Goal: Task Accomplishment & Management: Use online tool/utility

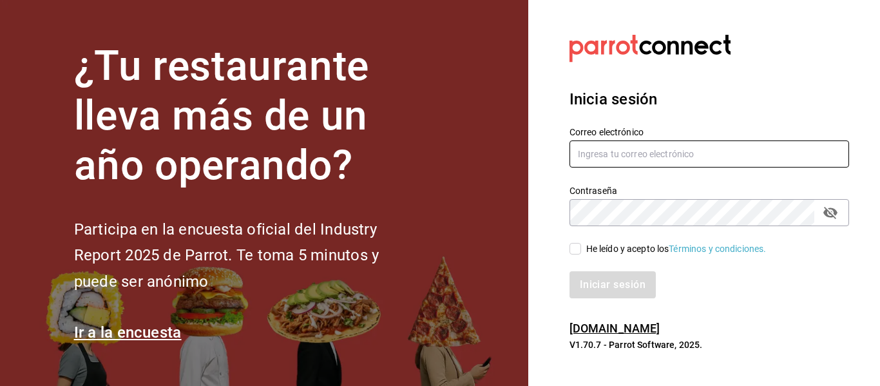
type input "[EMAIL_ADDRESS][DOMAIN_NAME]"
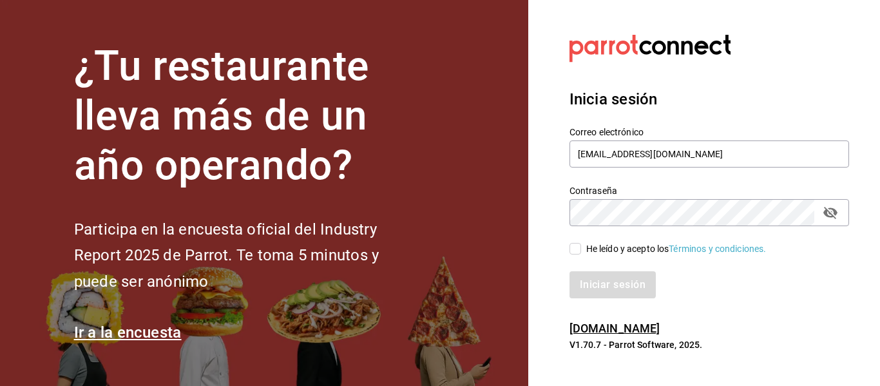
click at [573, 249] on input "He leído y acepto los Términos y condiciones." at bounding box center [576, 249] width 12 height 12
checkbox input "true"
click at [595, 287] on button "Iniciar sesión" at bounding box center [614, 284] width 88 height 27
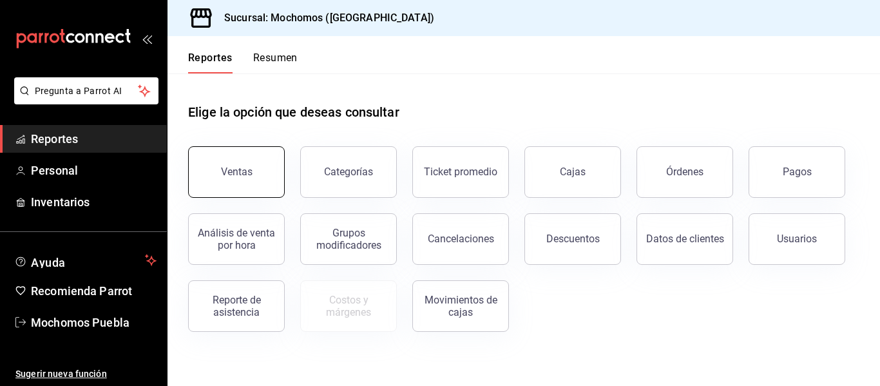
click at [218, 186] on button "Ventas" at bounding box center [236, 172] width 97 height 52
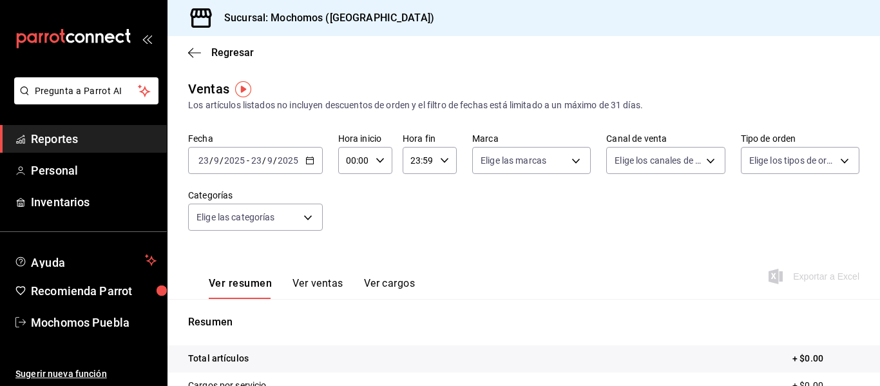
click at [300, 159] on div "[DATE] [DATE] - [DATE] [DATE]" at bounding box center [255, 160] width 135 height 27
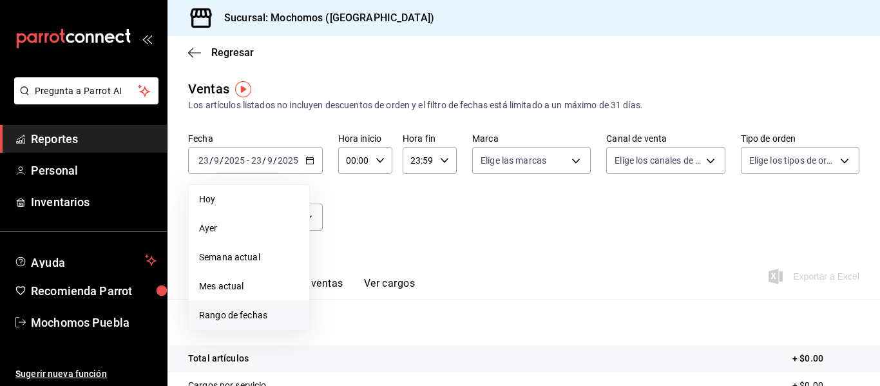
click at [238, 317] on span "Rango de fechas" at bounding box center [249, 316] width 100 height 14
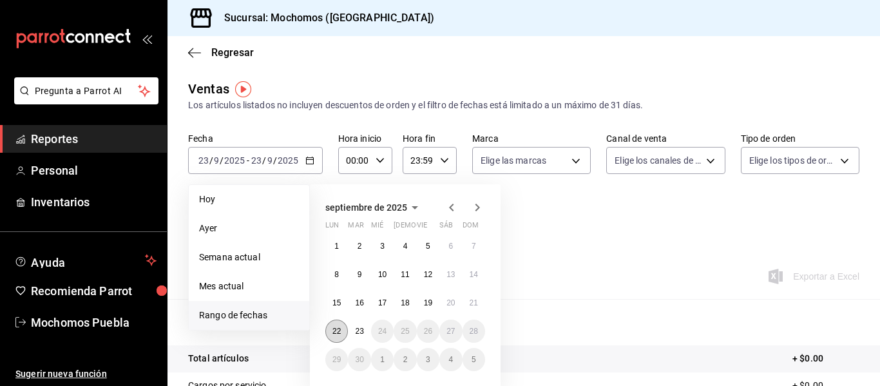
click at [328, 334] on button "22" at bounding box center [336, 331] width 23 height 23
click at [353, 333] on button "23" at bounding box center [359, 331] width 23 height 23
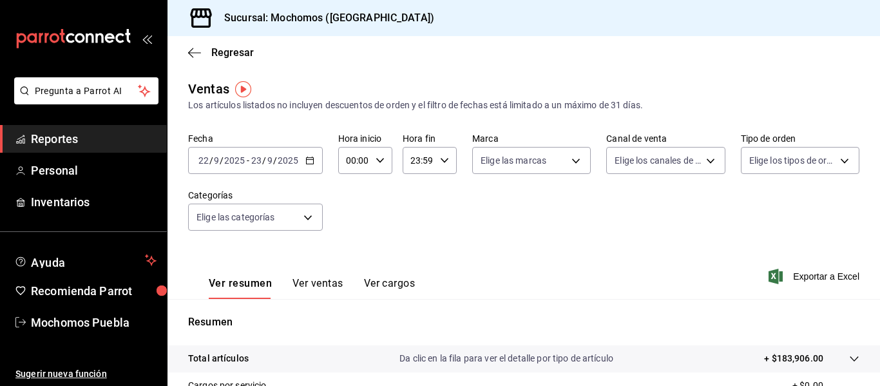
click at [365, 164] on input "00:00" at bounding box center [354, 161] width 32 height 26
click at [354, 256] on span "02" at bounding box center [351, 255] width 6 height 10
click at [378, 161] on div at bounding box center [440, 193] width 880 height 386
click at [378, 161] on \(Stroke\) "button" at bounding box center [380, 160] width 8 height 5
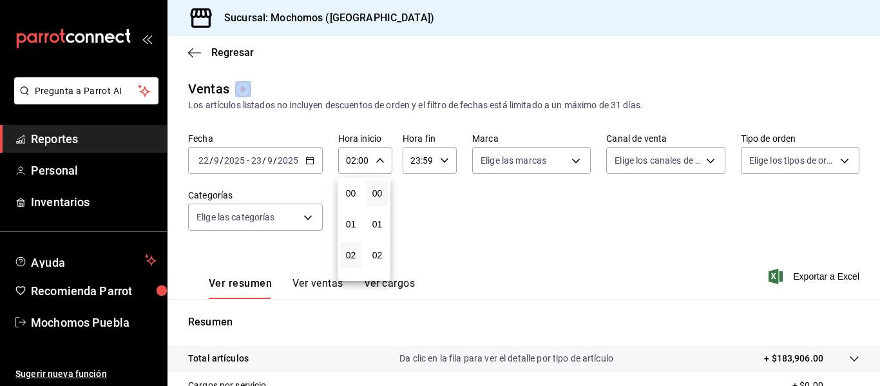
scroll to position [62, 0]
click at [348, 256] on span "04" at bounding box center [351, 255] width 6 height 10
type input "04:00"
click at [412, 226] on div at bounding box center [440, 193] width 880 height 386
click at [416, 166] on input "23:59" at bounding box center [419, 161] width 32 height 26
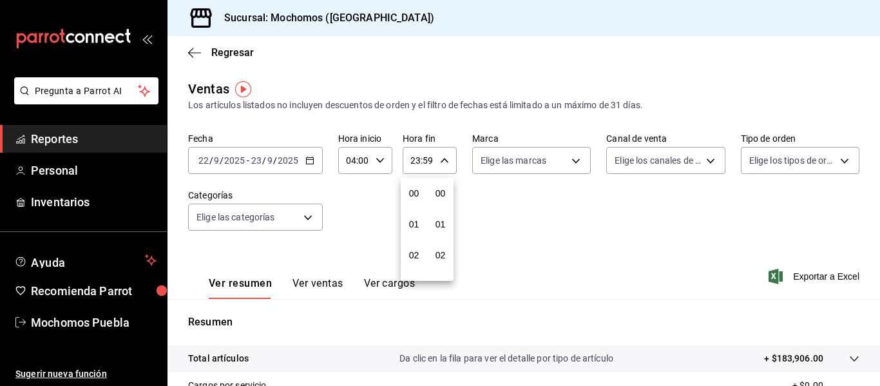
scroll to position [1753, 0]
click at [414, 168] on div at bounding box center [440, 193] width 880 height 386
click at [417, 162] on input "23:59" at bounding box center [419, 161] width 32 height 26
click at [442, 160] on div at bounding box center [440, 193] width 880 height 386
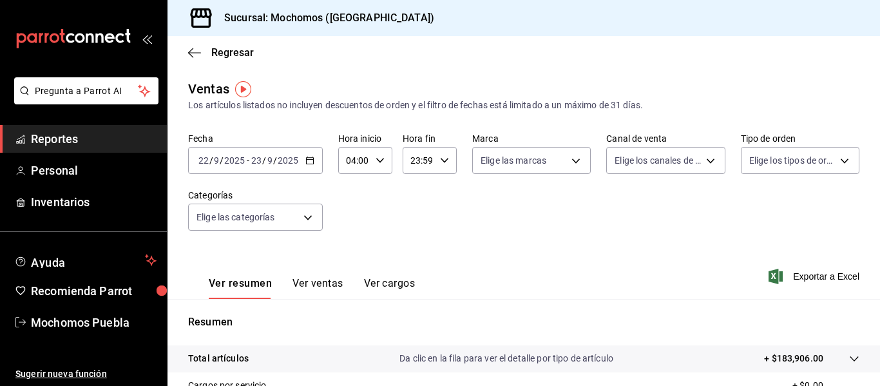
click at [442, 160] on icon "button" at bounding box center [444, 160] width 9 height 9
click at [345, 273] on div at bounding box center [440, 193] width 880 height 386
click at [345, 273] on div "Ver resumen Ver ventas Ver cargos" at bounding box center [301, 280] width 227 height 37
click at [431, 164] on input "23:59" at bounding box center [419, 161] width 32 height 26
click at [427, 196] on div "21" at bounding box center [414, 203] width 26 height 31
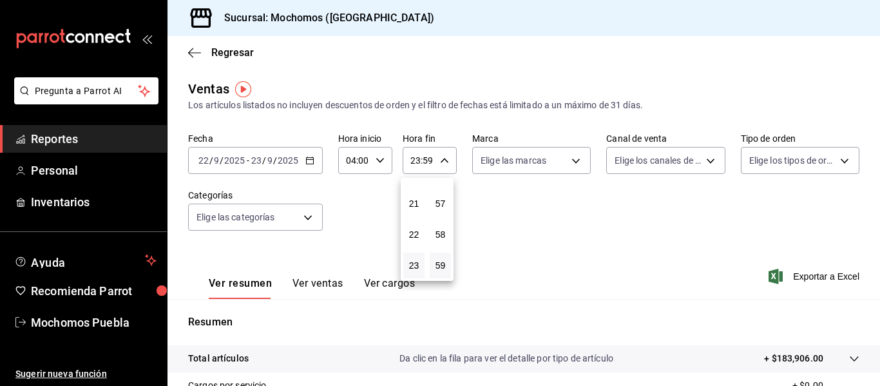
click at [402, 207] on div "21" at bounding box center [414, 203] width 26 height 31
click at [437, 162] on div at bounding box center [440, 193] width 880 height 386
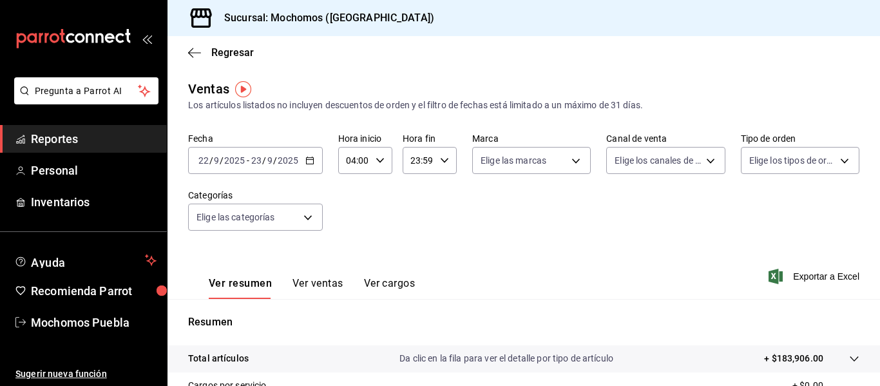
click at [437, 162] on div at bounding box center [440, 193] width 880 height 386
click at [440, 162] on icon "button" at bounding box center [444, 160] width 9 height 9
click at [437, 162] on div at bounding box center [440, 193] width 880 height 386
drag, startPoint x: 437, startPoint y: 162, endPoint x: 415, endPoint y: 164, distance: 22.0
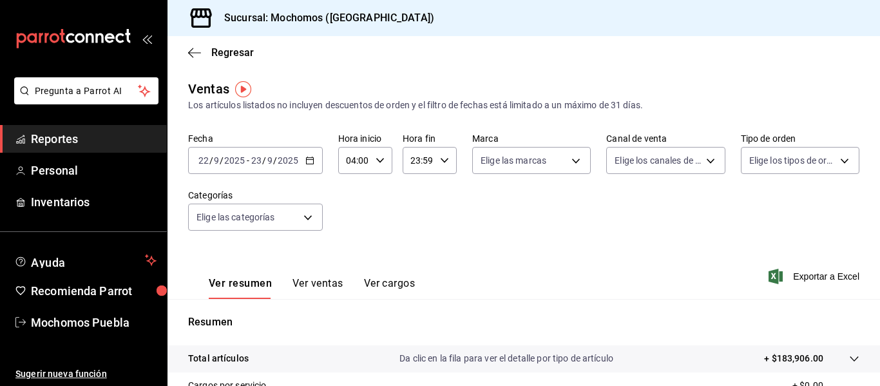
click at [415, 164] on div "23:59 Hora fin" at bounding box center [430, 160] width 54 height 27
click at [415, 164] on div at bounding box center [440, 193] width 880 height 386
click at [414, 158] on input "23:59" at bounding box center [419, 161] width 32 height 26
click at [419, 159] on div at bounding box center [440, 193] width 880 height 386
click at [419, 159] on input "23:59" at bounding box center [419, 161] width 32 height 26
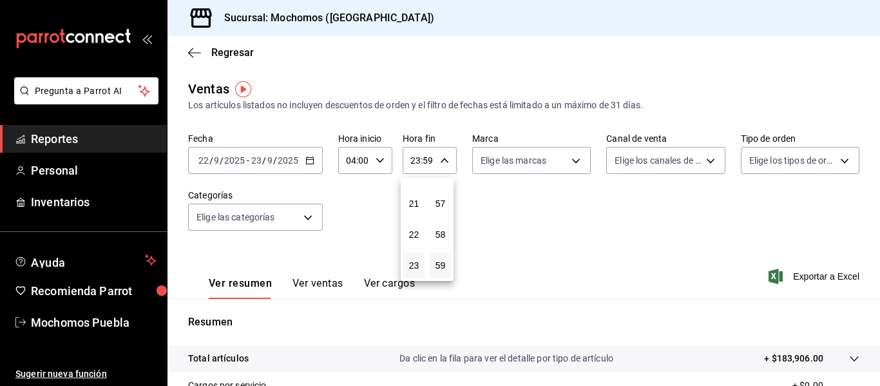
click at [418, 159] on div at bounding box center [440, 193] width 880 height 386
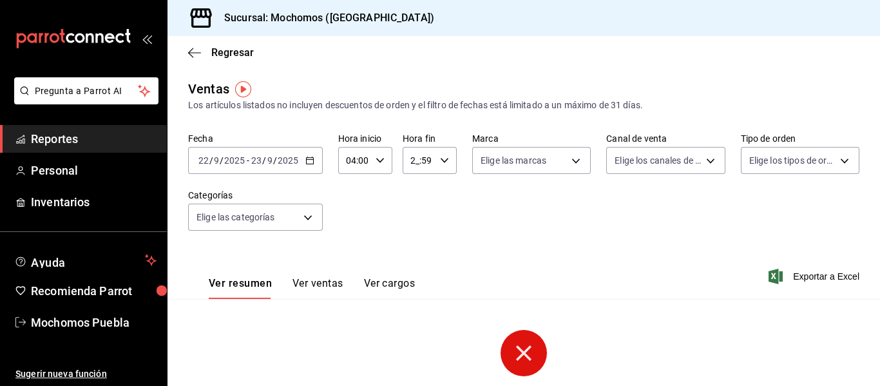
click at [414, 161] on input "2_:59" at bounding box center [419, 161] width 32 height 26
click at [415, 254] on span "02" at bounding box center [414, 255] width 6 height 10
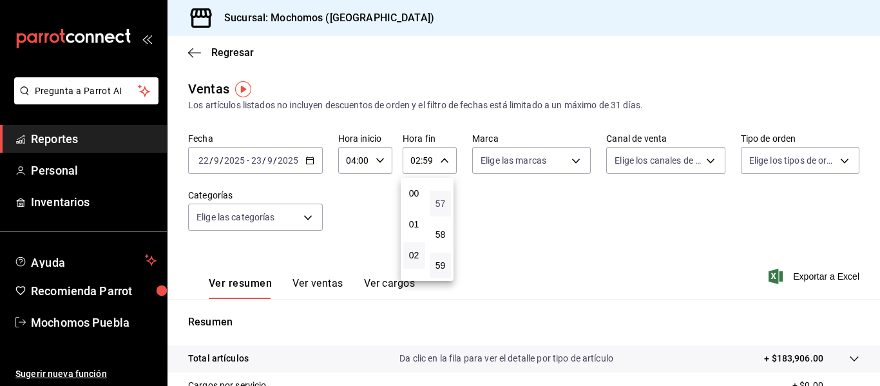
click at [441, 207] on span "57" at bounding box center [441, 203] width 6 height 10
click at [439, 160] on div at bounding box center [440, 193] width 880 height 386
click at [441, 160] on \(Stroke\) "button" at bounding box center [445, 160] width 8 height 5
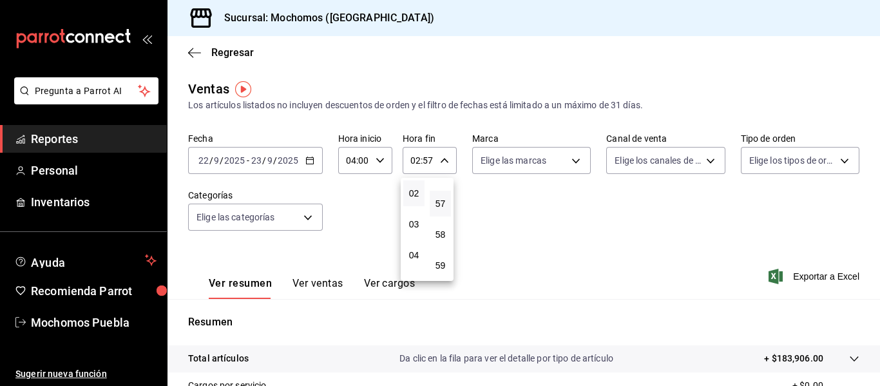
click at [439, 160] on div at bounding box center [440, 193] width 880 height 386
click at [440, 159] on icon "button" at bounding box center [444, 160] width 9 height 9
click at [432, 158] on div at bounding box center [440, 193] width 880 height 386
click at [434, 151] on div "02:57 Hora fin" at bounding box center [430, 160] width 54 height 27
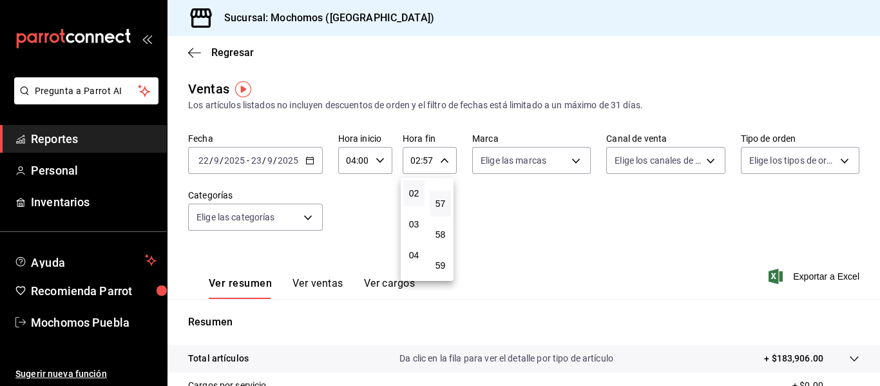
click at [429, 157] on div at bounding box center [440, 193] width 880 height 386
click at [429, 157] on input "02:57" at bounding box center [419, 161] width 32 height 26
click at [429, 157] on div at bounding box center [440, 193] width 880 height 386
click at [429, 157] on input "02:57" at bounding box center [419, 161] width 32 height 26
click at [429, 157] on div at bounding box center [440, 193] width 880 height 386
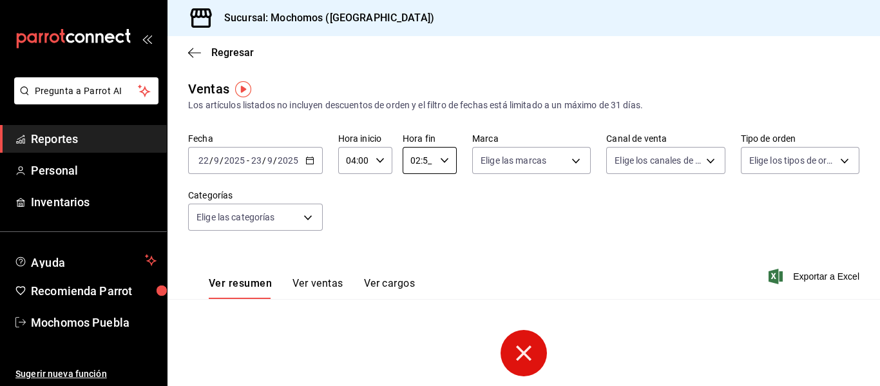
click at [429, 157] on input "02:5_" at bounding box center [419, 161] width 32 height 26
click at [440, 195] on span "00" at bounding box center [441, 193] width 6 height 10
type input "02:00"
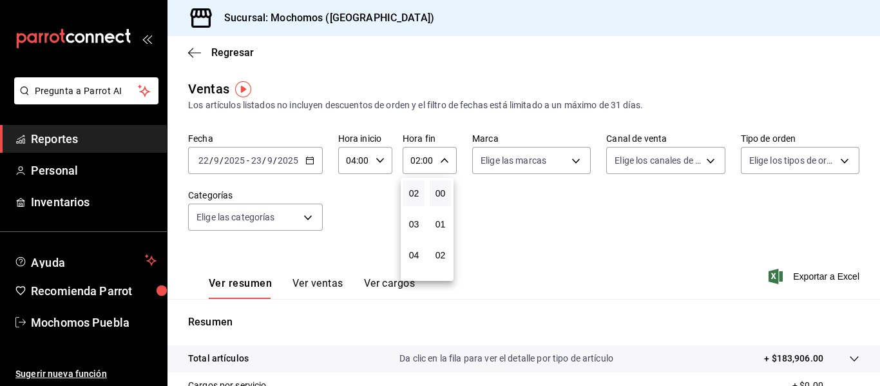
click at [495, 194] on div at bounding box center [440, 193] width 880 height 386
click at [790, 166] on body "Pregunta a Parrot AI Reportes Personal Inventarios Ayuda Recomienda Parrot Moch…" at bounding box center [440, 193] width 880 height 386
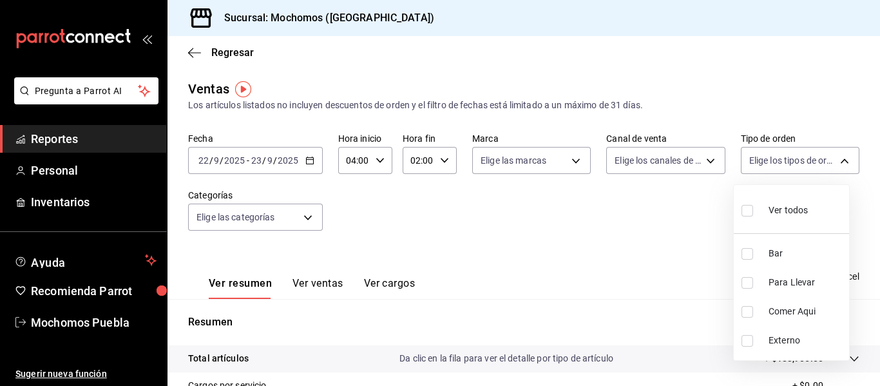
click at [758, 280] on li "Para Llevar" at bounding box center [791, 282] width 115 height 29
type input "c9e91c43-775f-4cd6-ac16-cfdc9e5fd636"
checkbox input "true"
click at [753, 309] on label at bounding box center [750, 312] width 17 height 12
click at [753, 309] on input "checkbox" at bounding box center [748, 312] width 12 height 12
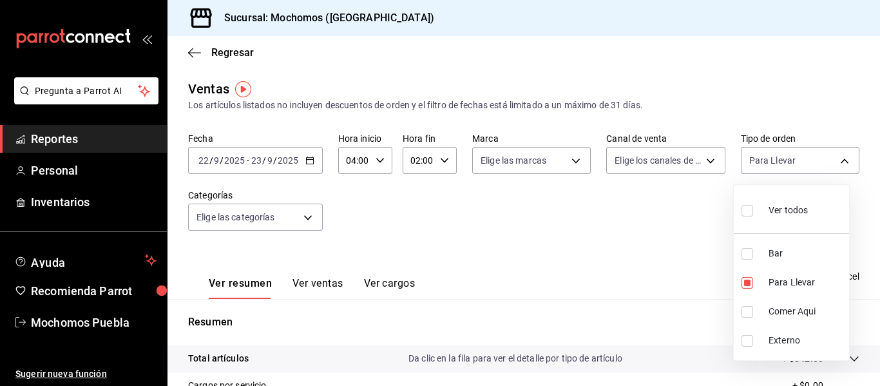
checkbox input "false"
type input "c9e91c43-775f-4cd6-ac16-cfdc9e5fd636"
click at [746, 216] on label at bounding box center [750, 210] width 17 height 19
click at [746, 216] on input "checkbox" at bounding box center [748, 211] width 12 height 12
checkbox input "false"
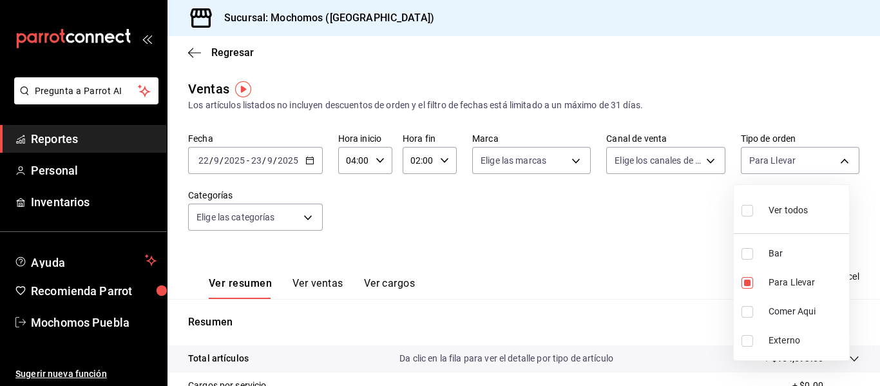
checkbox input "false"
click at [752, 207] on input "checkbox" at bounding box center [748, 211] width 12 height 12
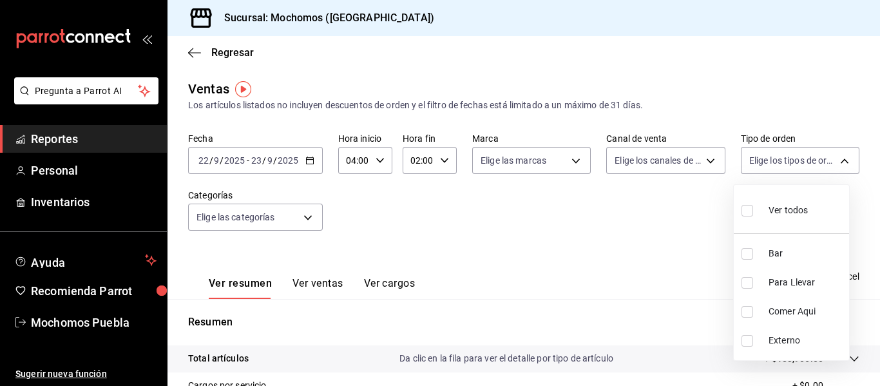
checkbox input "true"
type input "c7bc0ce2-274d-49fd-89f5-4bcf8044acf9,c9e91c43-775f-4cd6-ac16-cfdc9e5fd636,e77b1…"
checkbox input "true"
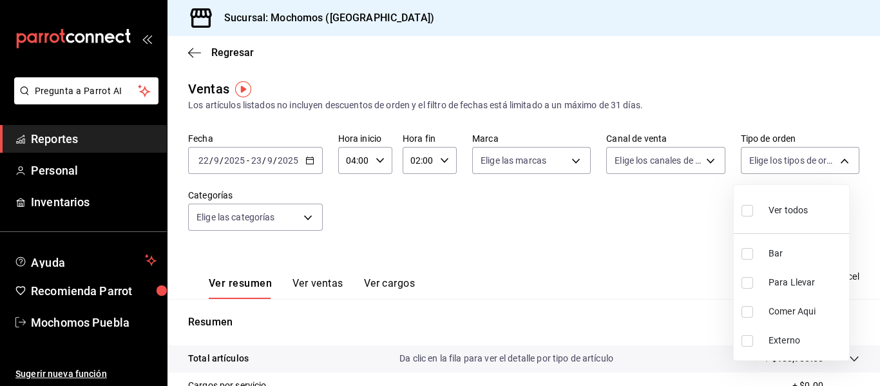
checkbox input "true"
click at [750, 255] on input "checkbox" at bounding box center [748, 254] width 12 height 12
checkbox input "false"
type input "c9e91c43-775f-4cd6-ac16-cfdc9e5fd636,e77b1244-dd56-4ae6-90a6-fad4c81c99f8,EXTER…"
checkbox input "false"
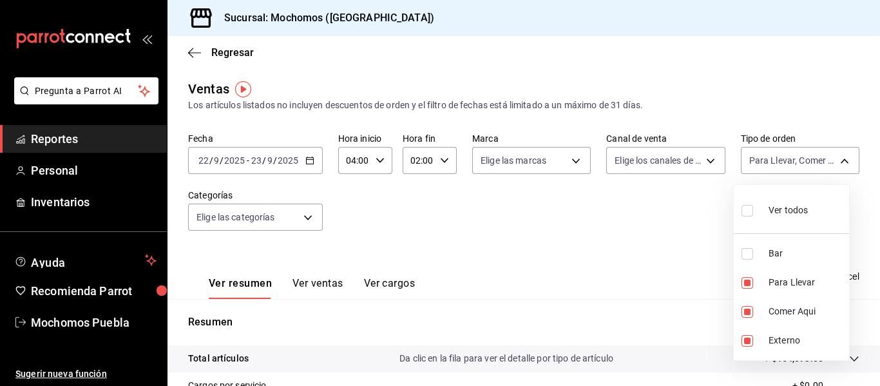
click at [878, 381] on div at bounding box center [440, 193] width 880 height 386
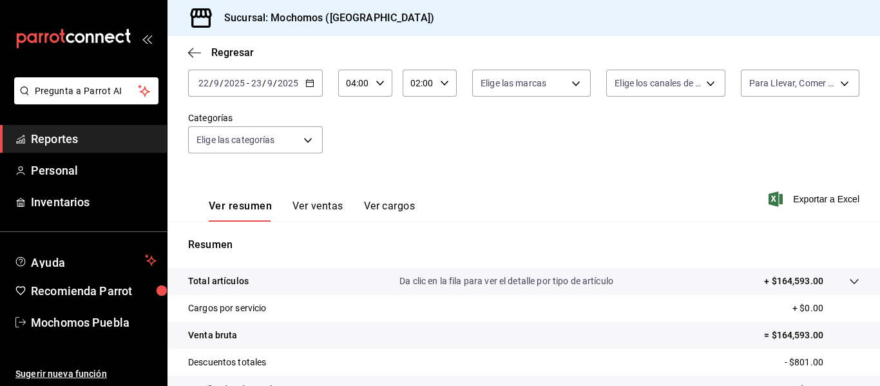
scroll to position [43, 0]
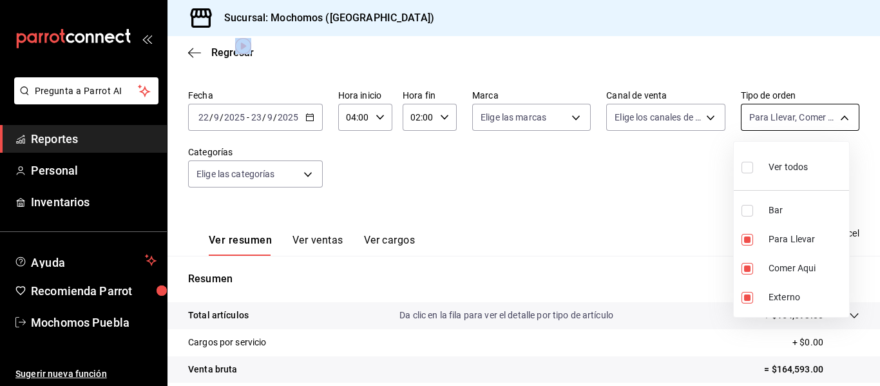
click at [813, 115] on body "Pregunta a Parrot AI Reportes Personal Inventarios Ayuda Recomienda Parrot Moch…" at bounding box center [440, 193] width 880 height 386
click at [751, 166] on input "checkbox" at bounding box center [748, 168] width 12 height 12
checkbox input "true"
type input "c7bc0ce2-274d-49fd-89f5-4bcf8044acf9,c9e91c43-775f-4cd6-ac16-cfdc9e5fd636,e77b1…"
checkbox input "true"
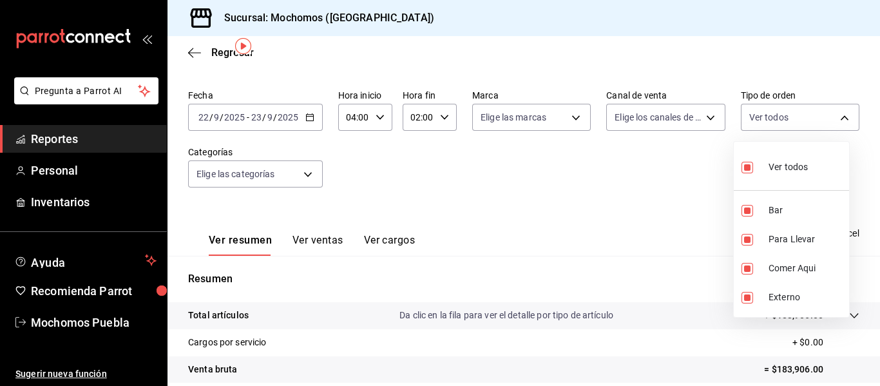
click at [695, 224] on div at bounding box center [440, 193] width 880 height 386
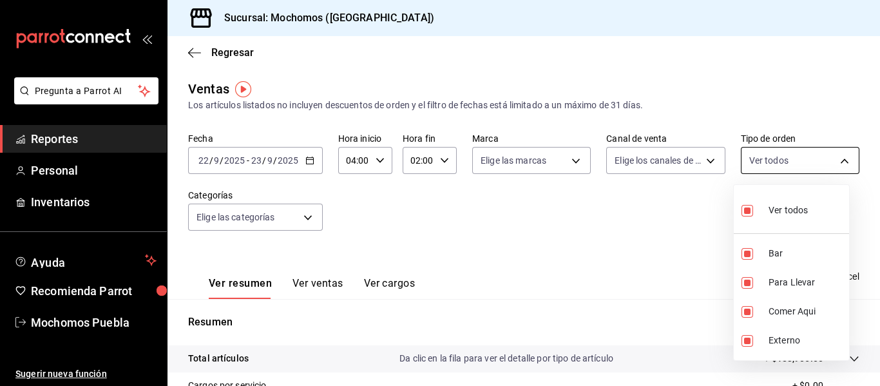
click at [826, 159] on body "Pregunta a Parrot AI Reportes Personal Inventarios Ayuda Recomienda Parrot Moch…" at bounding box center [440, 193] width 880 height 386
click at [746, 256] on input "checkbox" at bounding box center [748, 254] width 12 height 12
checkbox input "false"
type input "c9e91c43-775f-4cd6-ac16-cfdc9e5fd636,e77b1244-dd56-4ae6-90a6-fad4c81c99f8,EXTER…"
checkbox input "false"
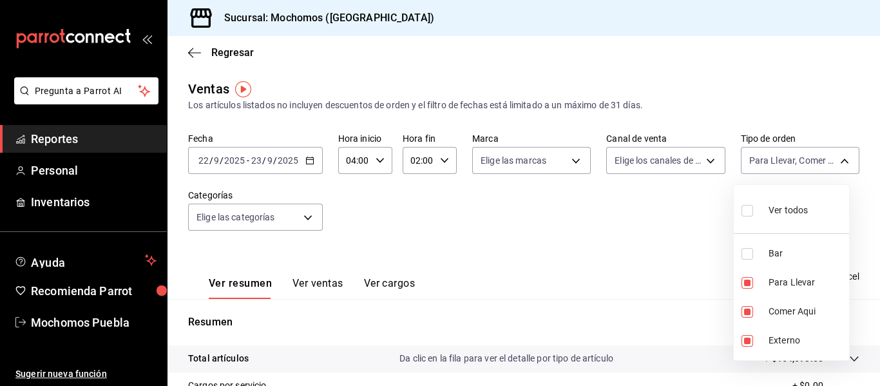
click at [688, 235] on div at bounding box center [440, 193] width 880 height 386
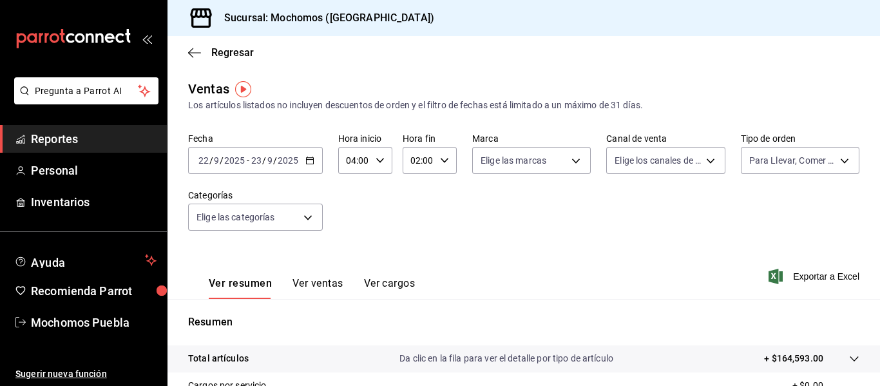
click at [589, 145] on div "Fecha 2025-09-22 22 / 9 / 2025 - 2025-09-23 23 / 9 / 2025 Hora inicio 04:00 Hor…" at bounding box center [523, 189] width 671 height 113
